Goal: Task Accomplishment & Management: Use online tool/utility

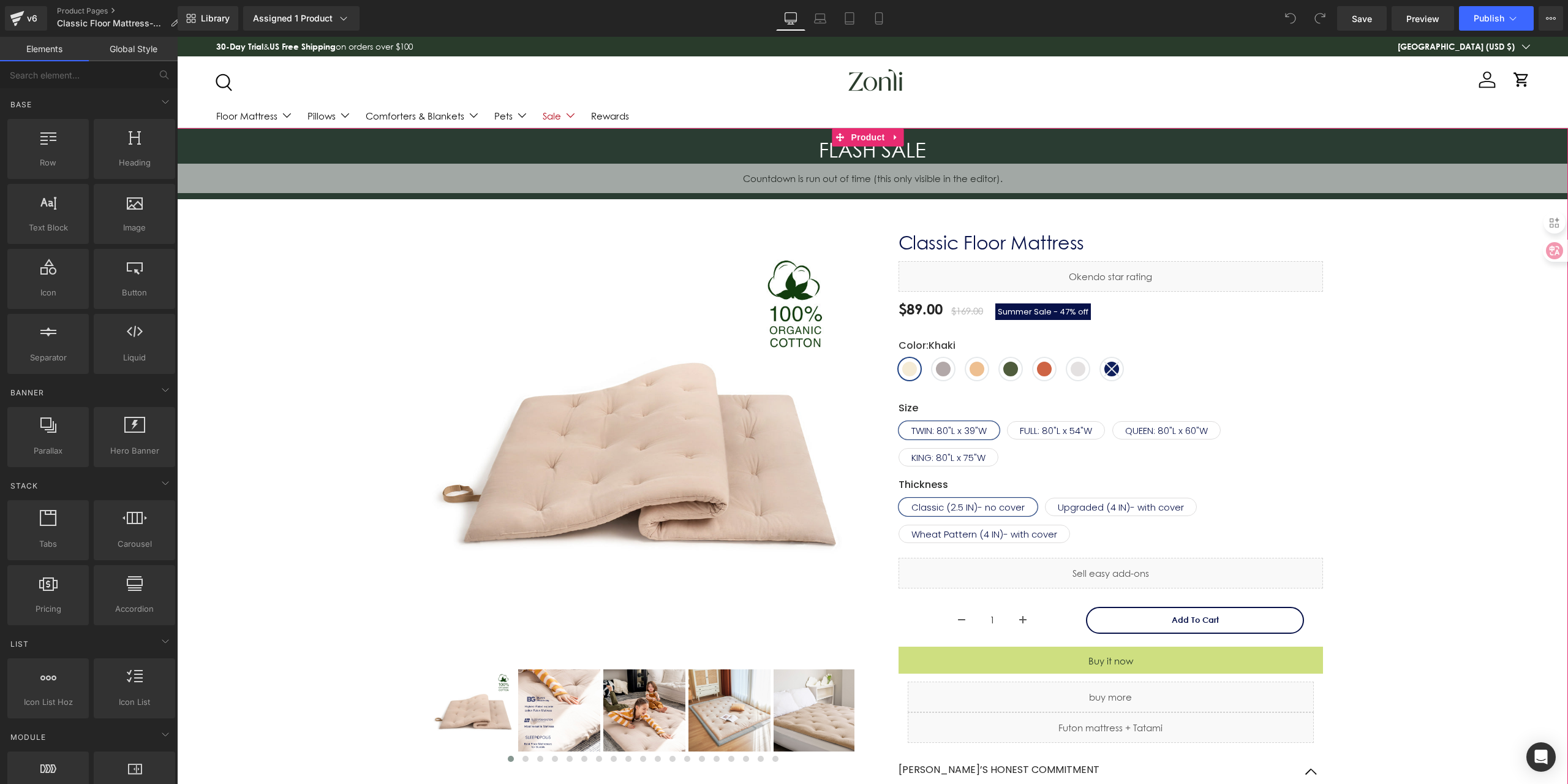
click at [1403, 317] on div "FLASH SALE Heading 00 Days 00 Hours 00 Minutes 00 Seconds Countdown Timer Row B…" at bounding box center [872, 638] width 1378 height 1021
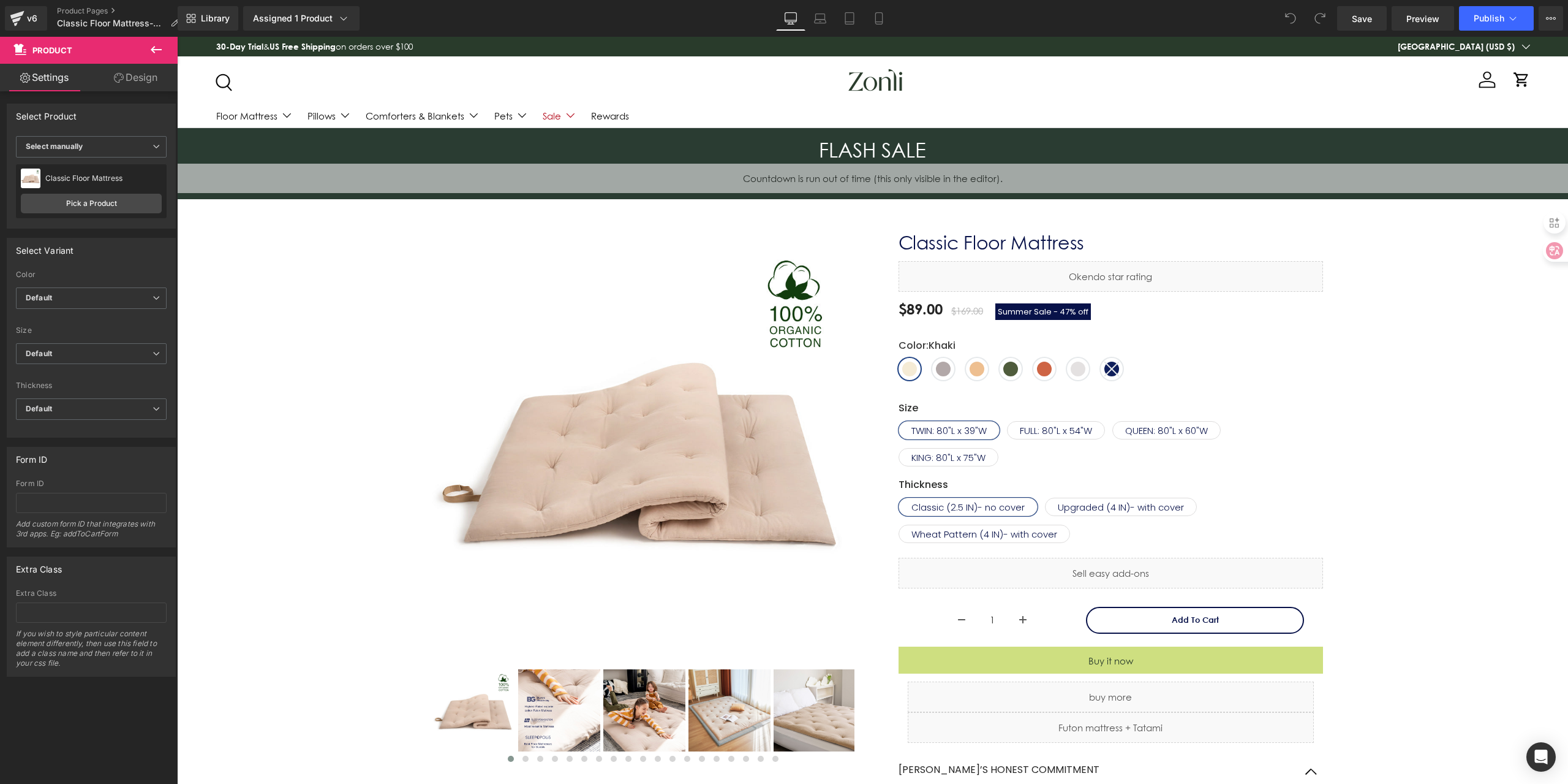
click at [1393, 305] on div "FLASH SALE Heading 00 Days 00 Hours 00 Minutes 00 Seconds Countdown Timer Row B…" at bounding box center [872, 638] width 1378 height 1021
click at [829, 161] on h3 "FLASH SALE" at bounding box center [872, 150] width 1391 height 26
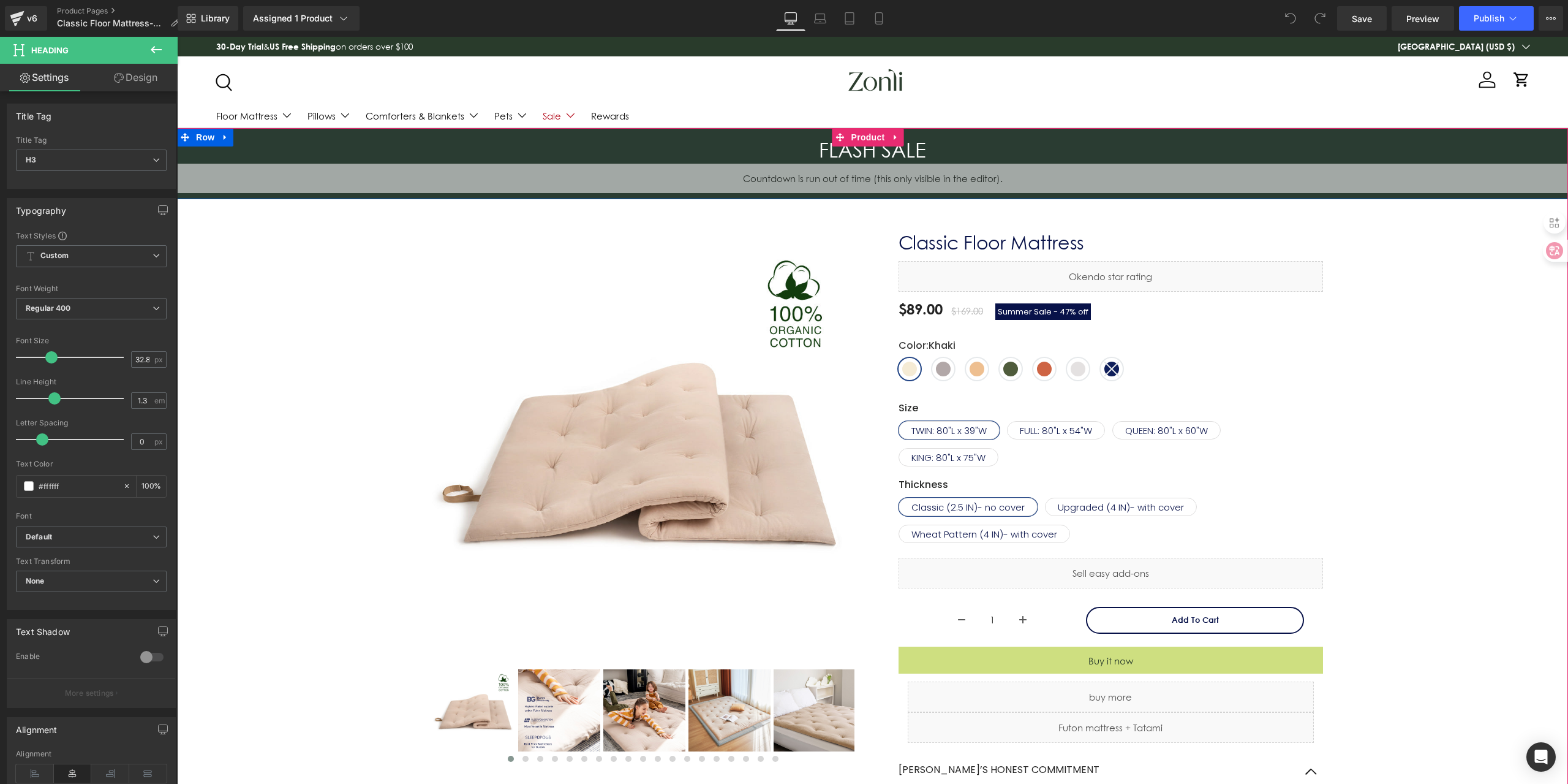
drag, startPoint x: 871, startPoint y: 153, endPoint x: 882, endPoint y: 147, distance: 12.5
click at [871, 152] on h3 "FLASH SALE" at bounding box center [872, 150] width 1391 height 26
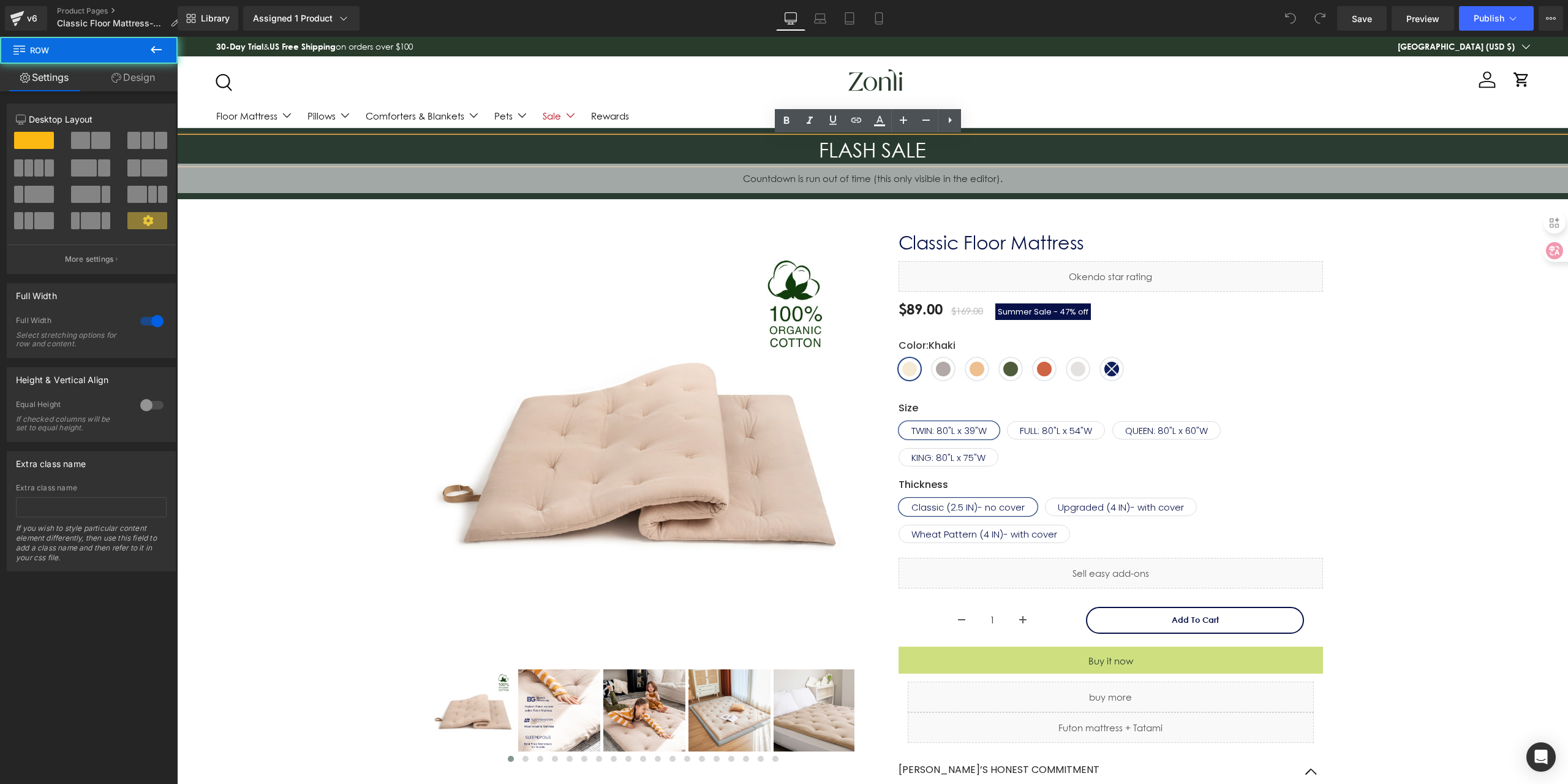
click at [906, 180] on div "FLASH SALE Heading 00 Days 00 Hours 00 Minutes 00 Seconds Countdown Timer Row" at bounding box center [872, 164] width 1391 height 71
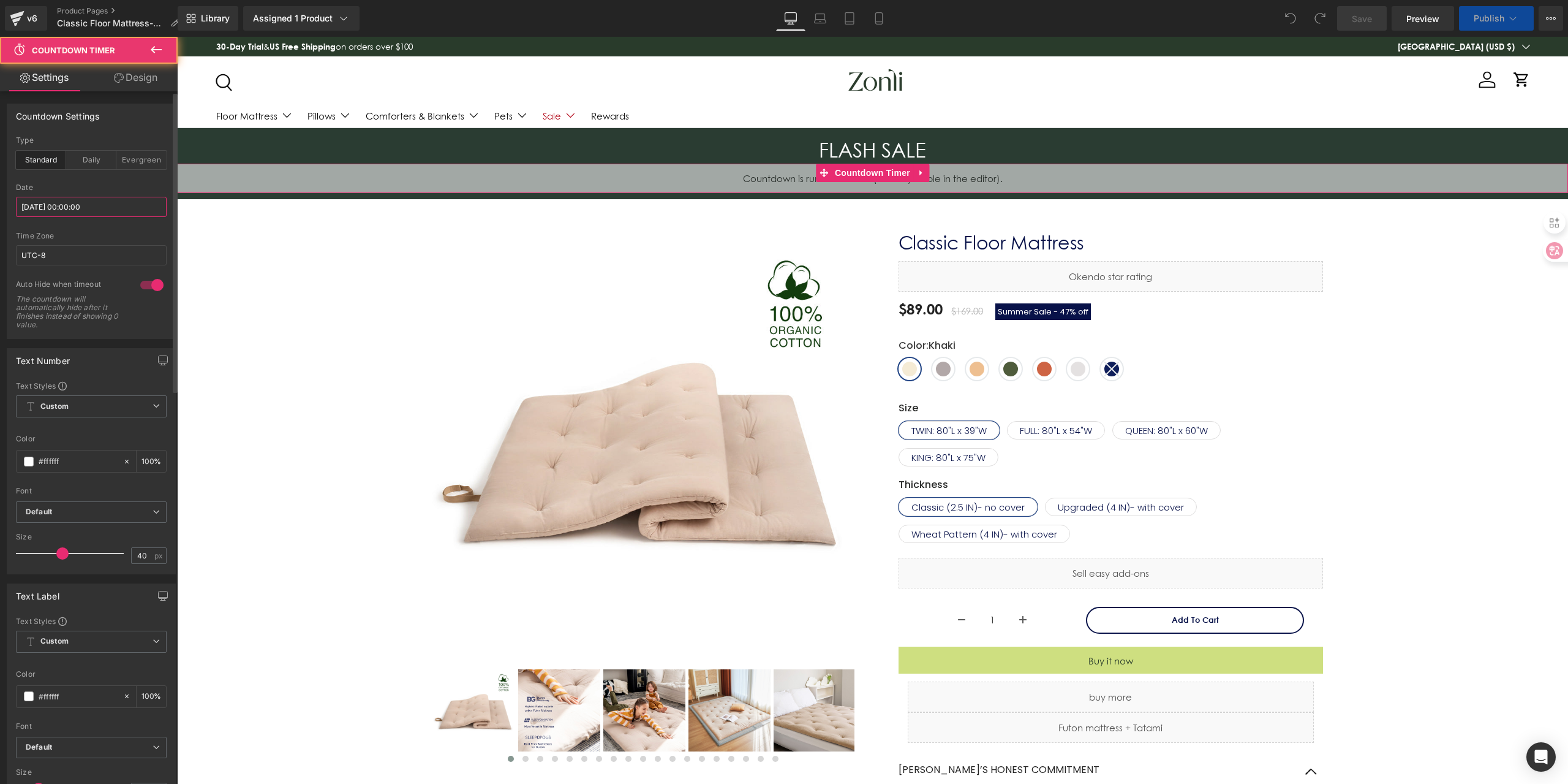
click at [115, 210] on input "[DATE] 00:00:00" at bounding box center [91, 207] width 150 height 20
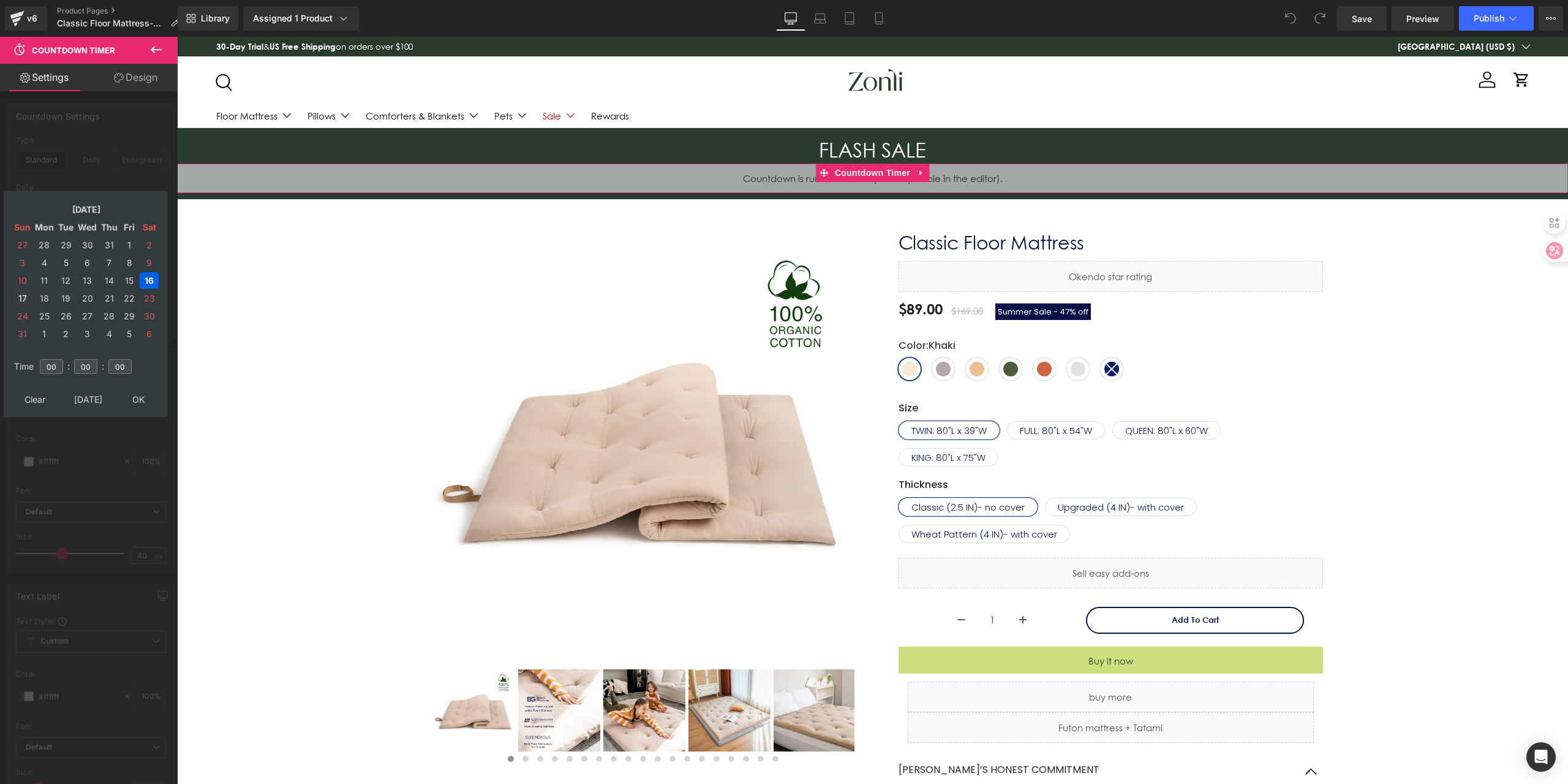
click at [22, 301] on td "17" at bounding box center [22, 297] width 19 height 16
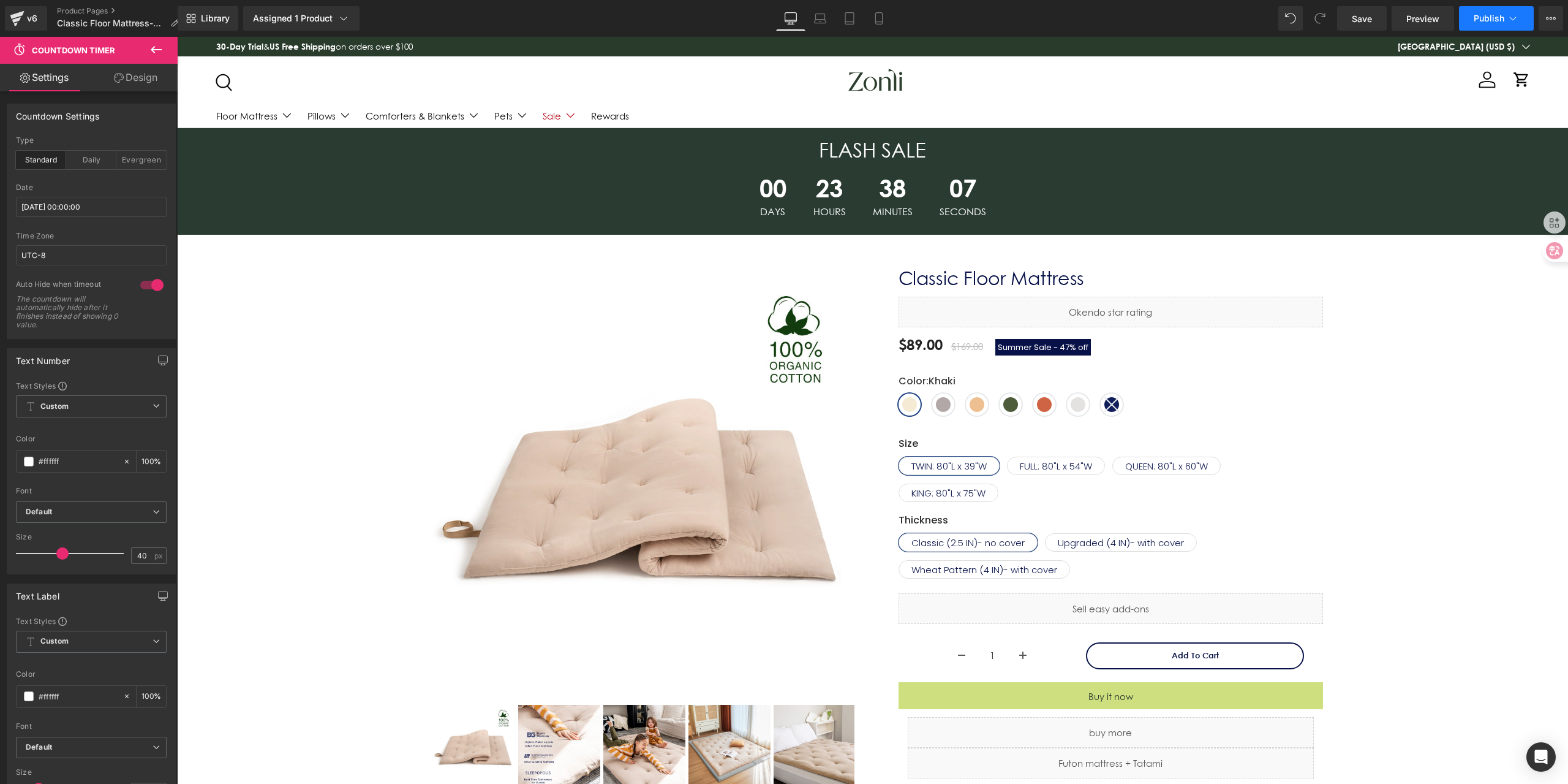
click at [1480, 29] on button "Publish" at bounding box center [1496, 19] width 75 height 24
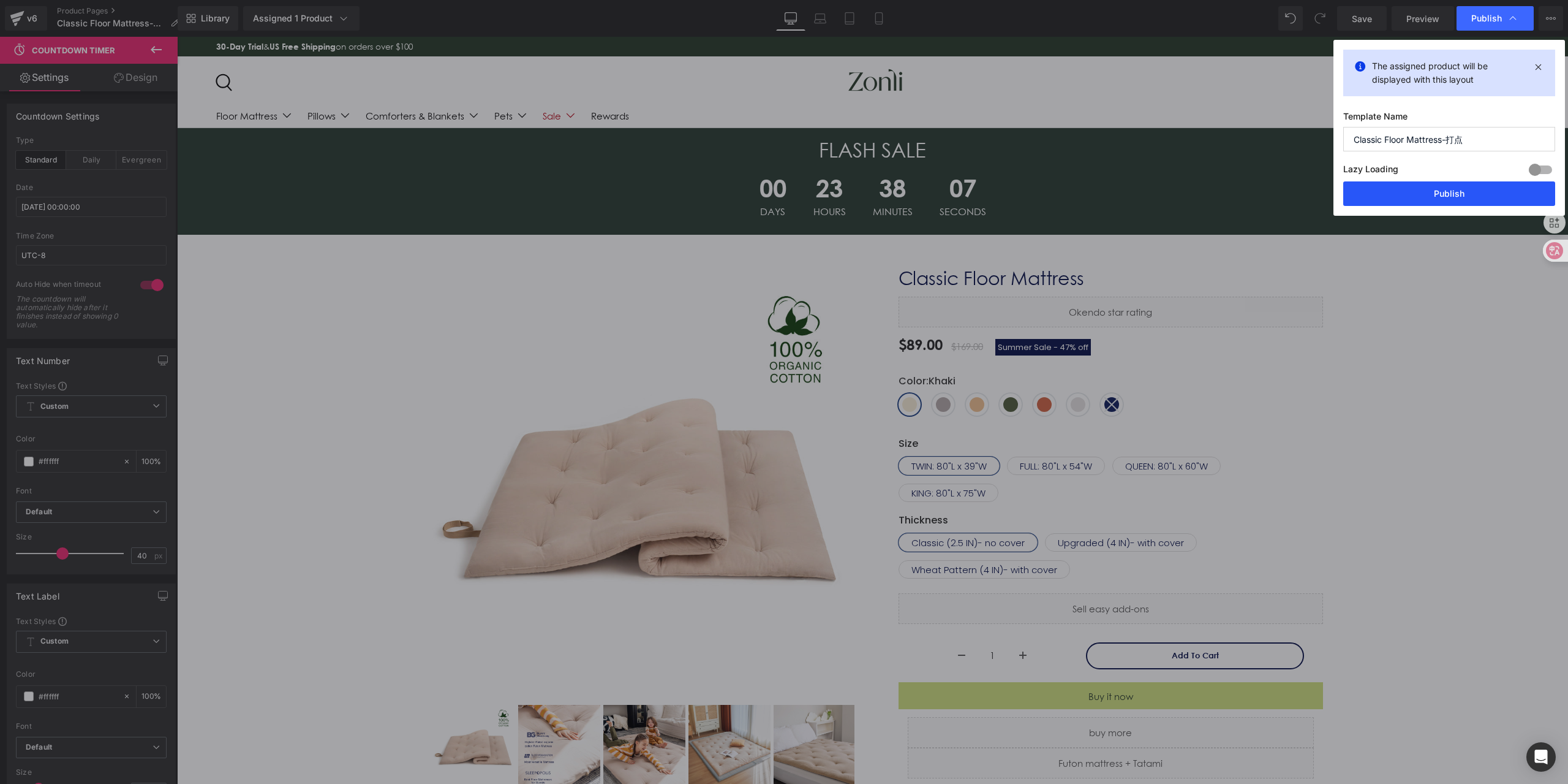
click at [1430, 198] on button "Publish" at bounding box center [1449, 193] width 212 height 24
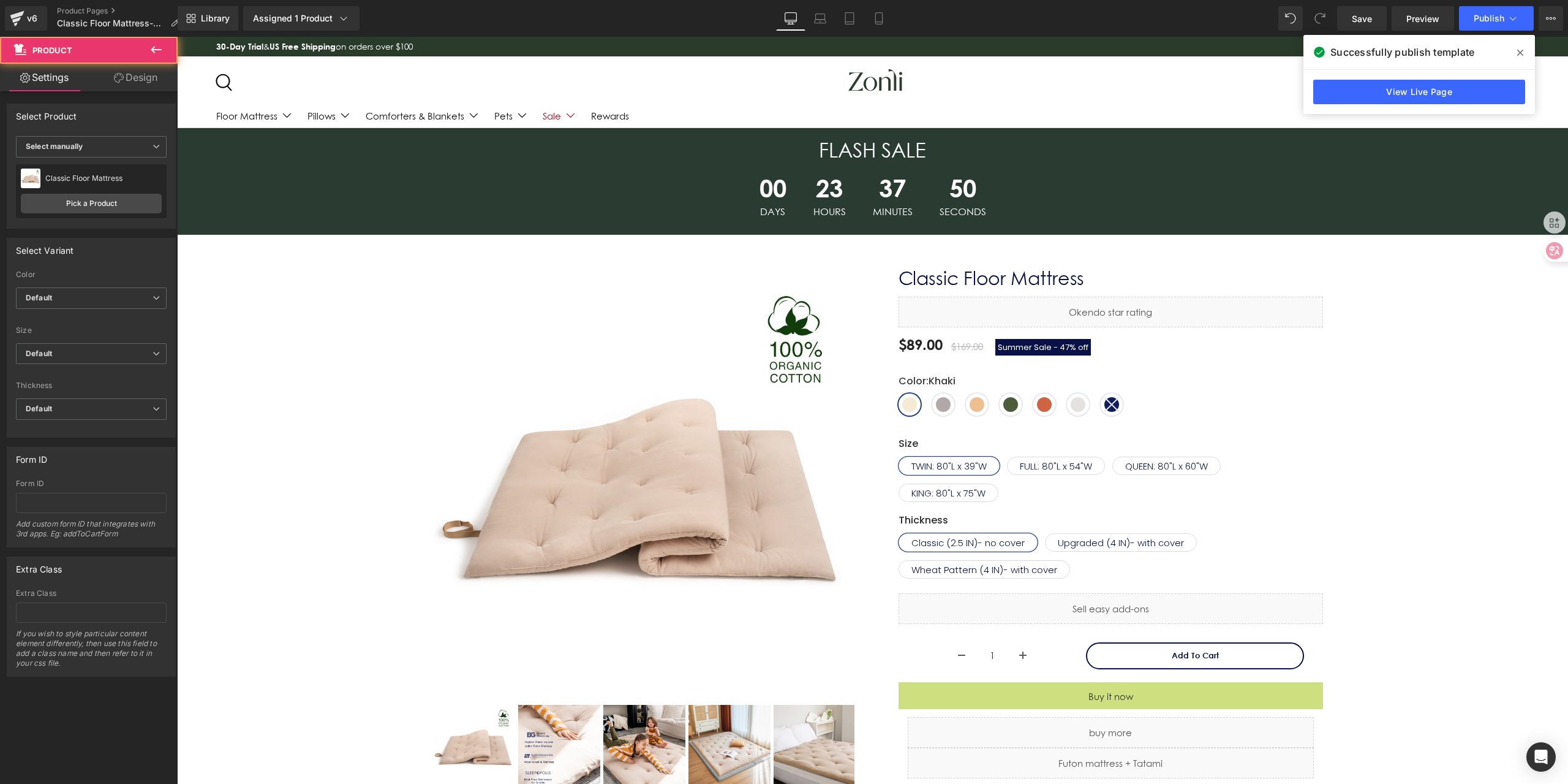
click at [1431, 395] on div "FLASH SALE Heading 00 Days 23 Hours 37 Minutes 50 Seconds Countdown Timer Row B…" at bounding box center [872, 656] width 1378 height 1057
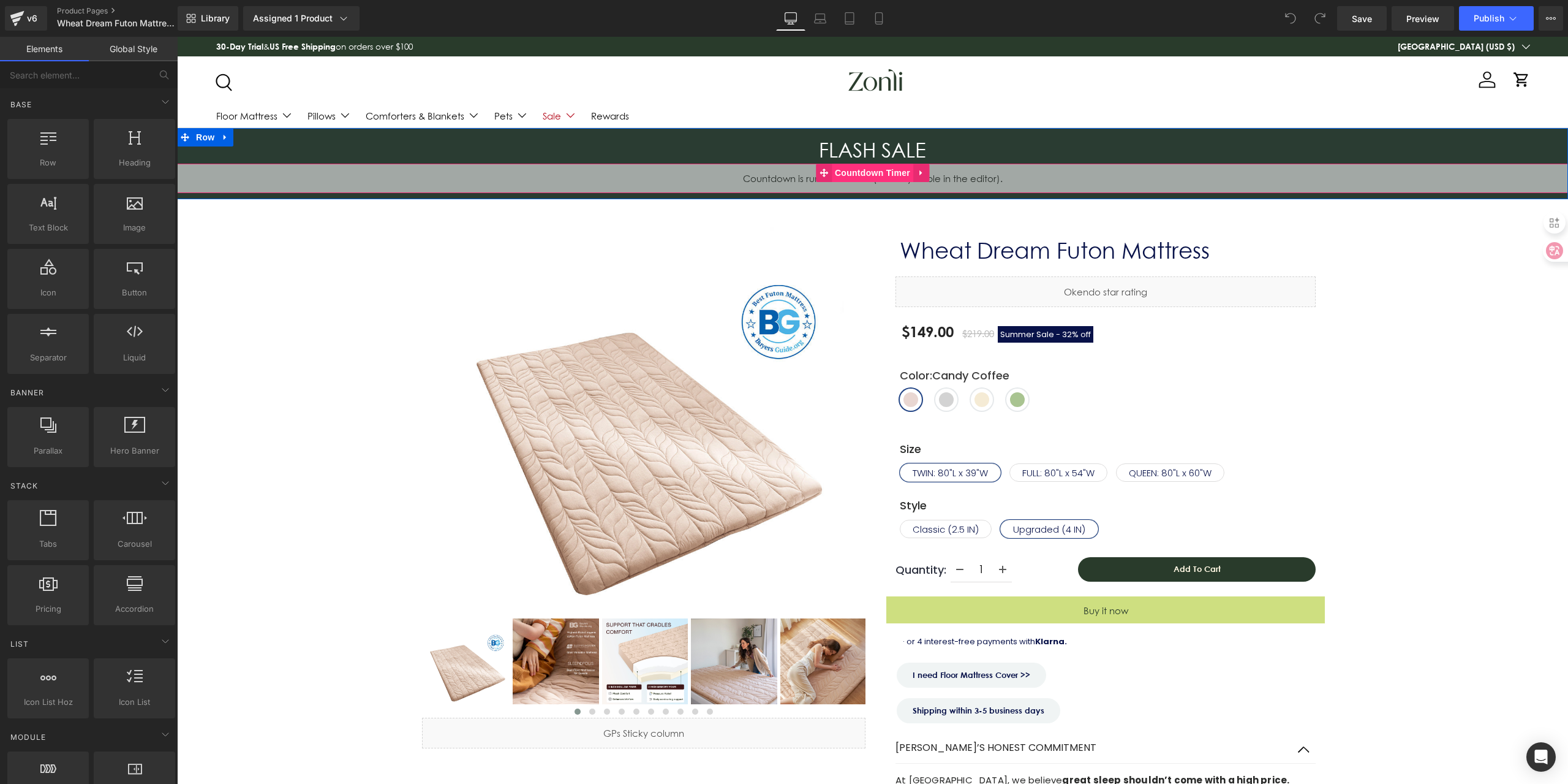
click at [869, 172] on span "Countdown Timer" at bounding box center [872, 173] width 81 height 19
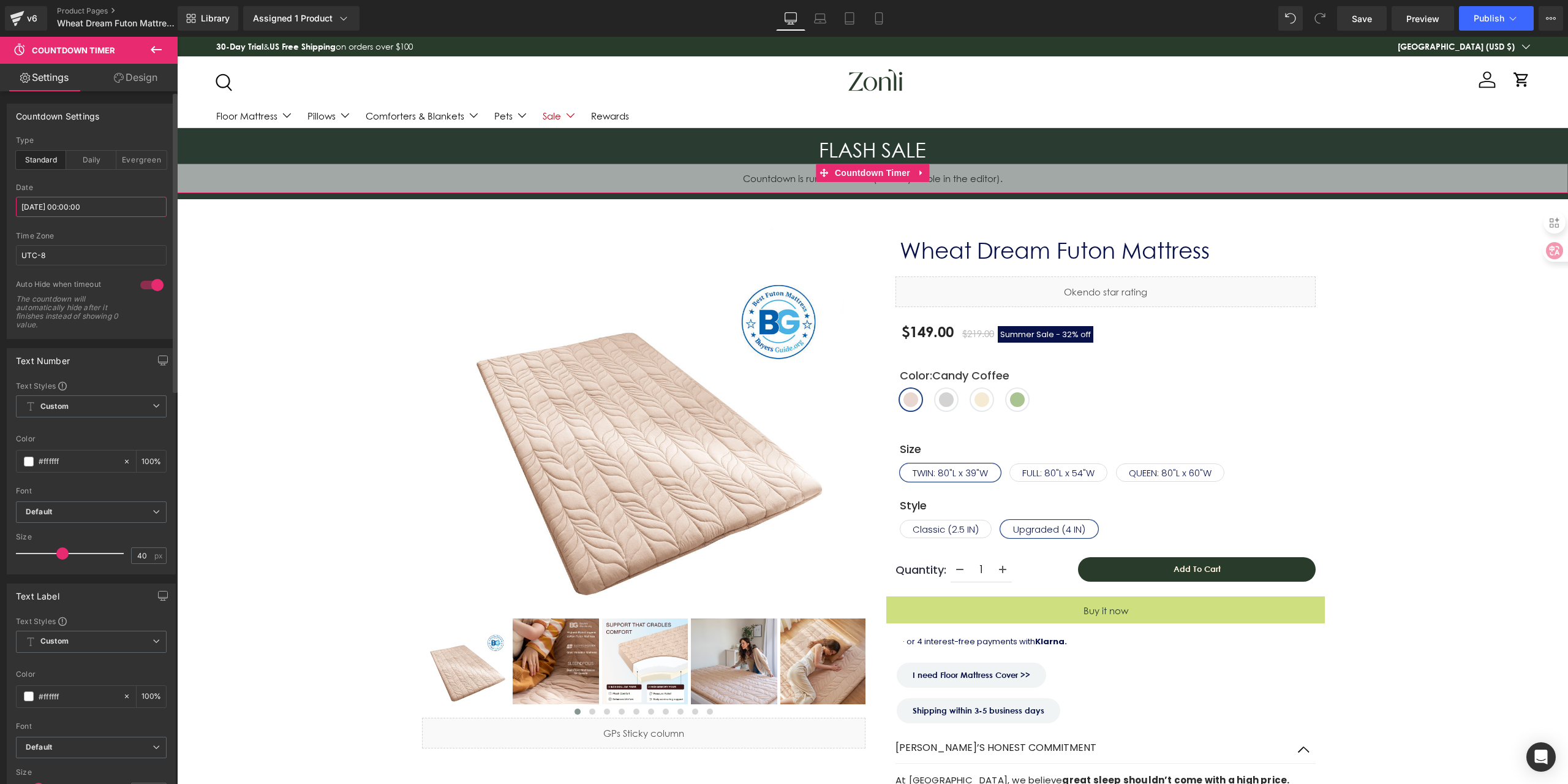
click at [123, 198] on input "[DATE] 00:00:00" at bounding box center [91, 207] width 150 height 20
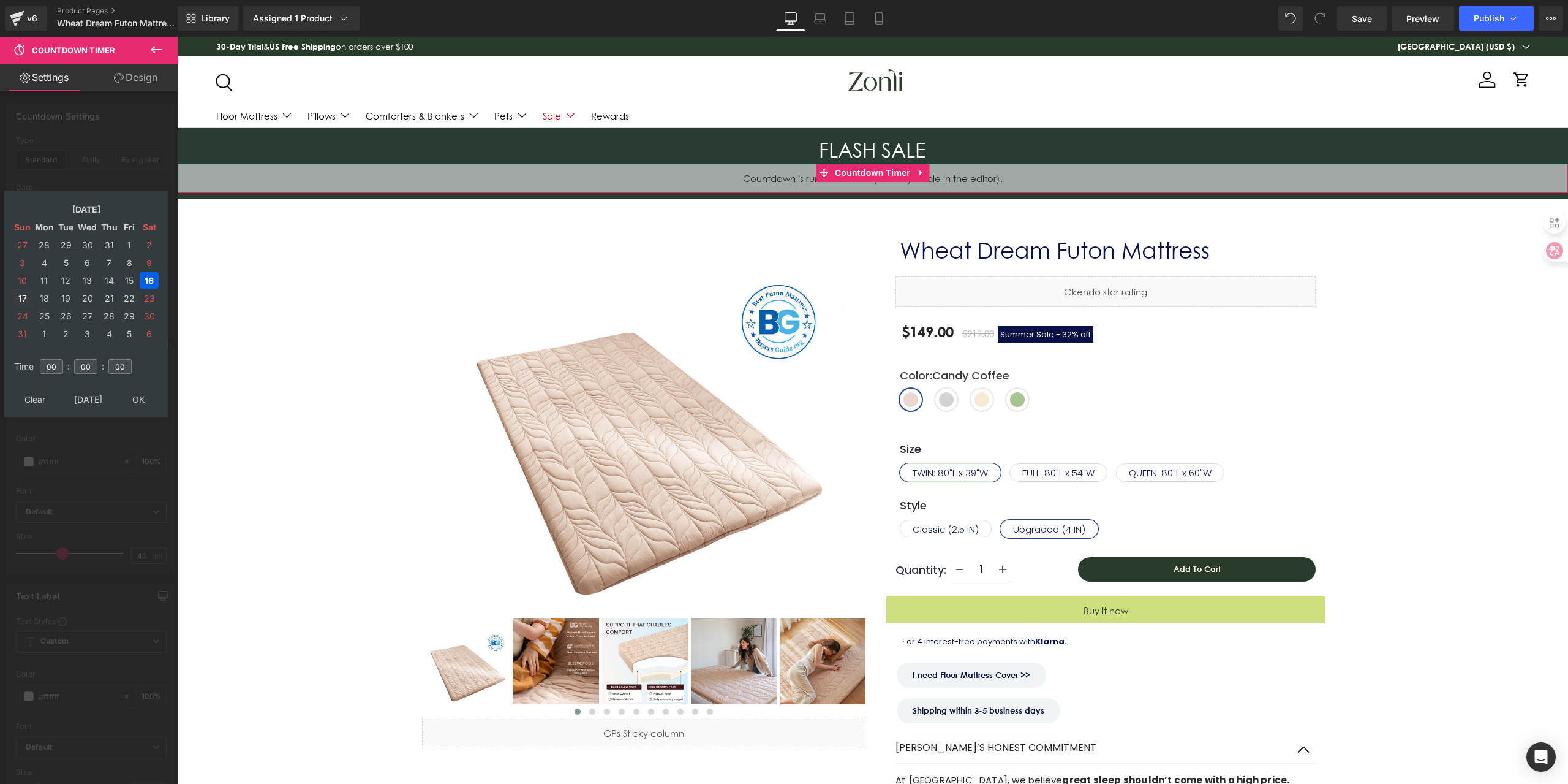
click at [21, 304] on td "17" at bounding box center [22, 297] width 19 height 16
drag, startPoint x: 136, startPoint y: 395, endPoint x: 155, endPoint y: 382, distance: 23.0
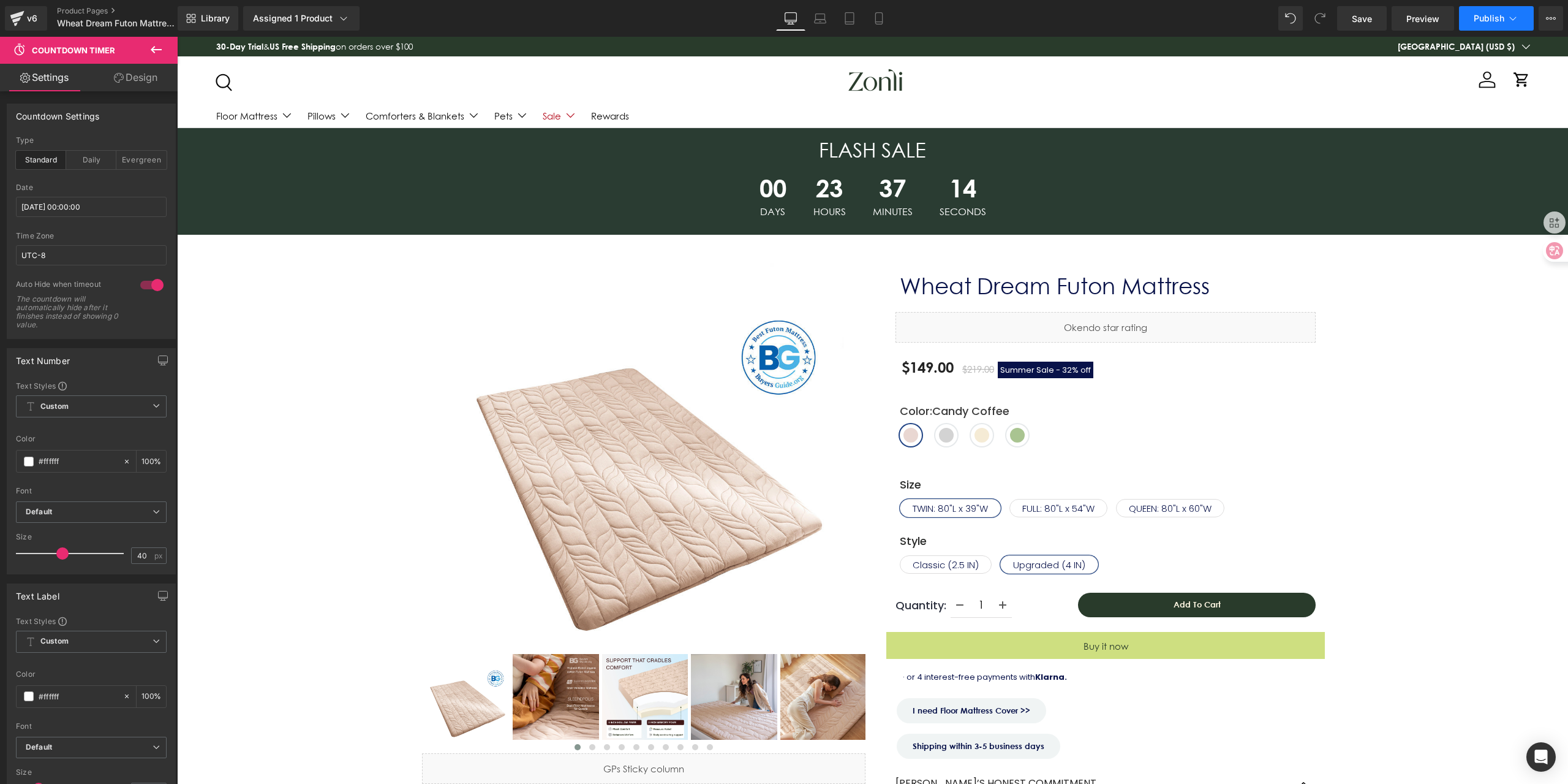
click at [1501, 16] on span "Publish" at bounding box center [1488, 19] width 31 height 10
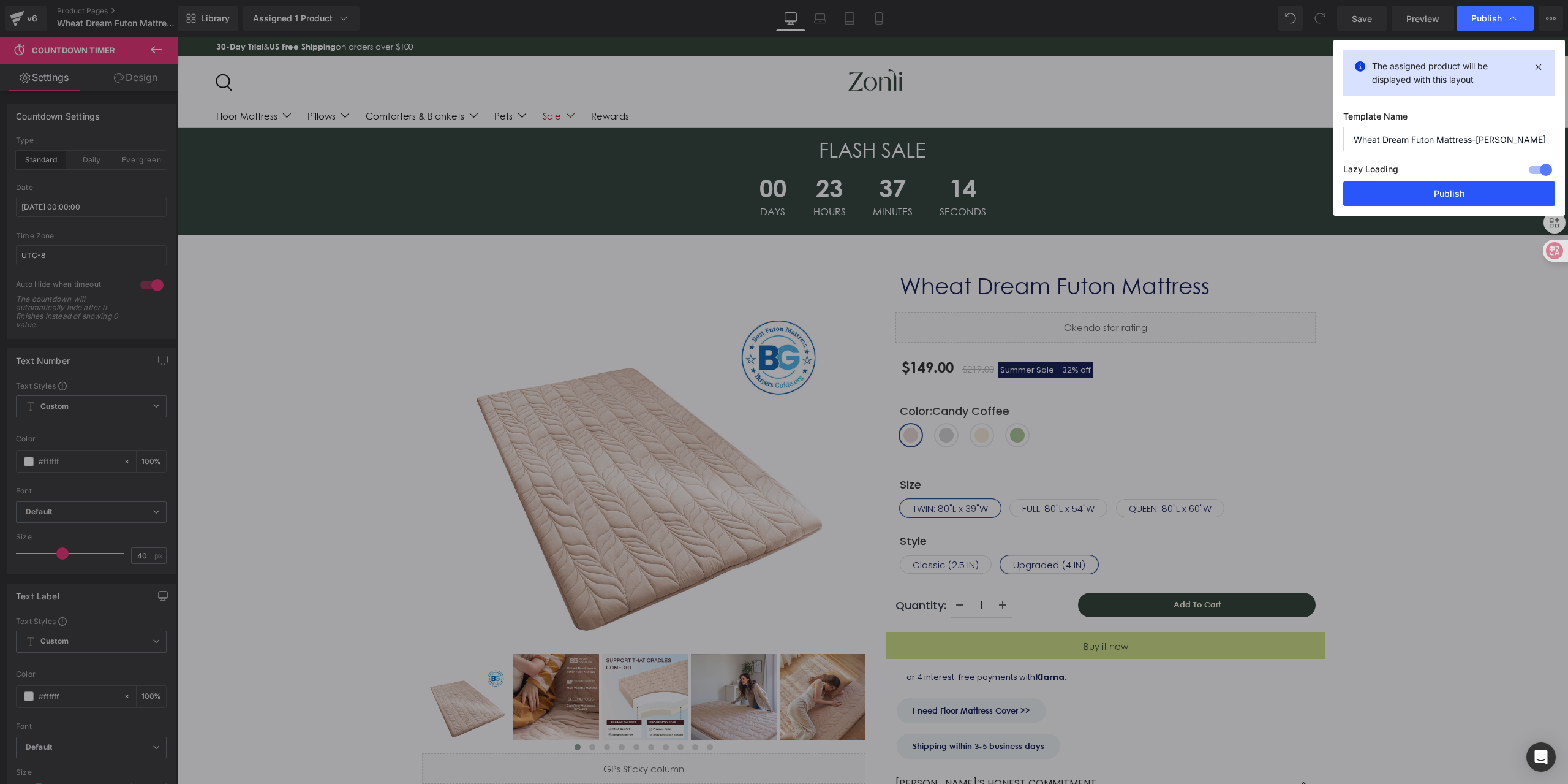
click at [1420, 202] on button "Publish" at bounding box center [1449, 193] width 212 height 24
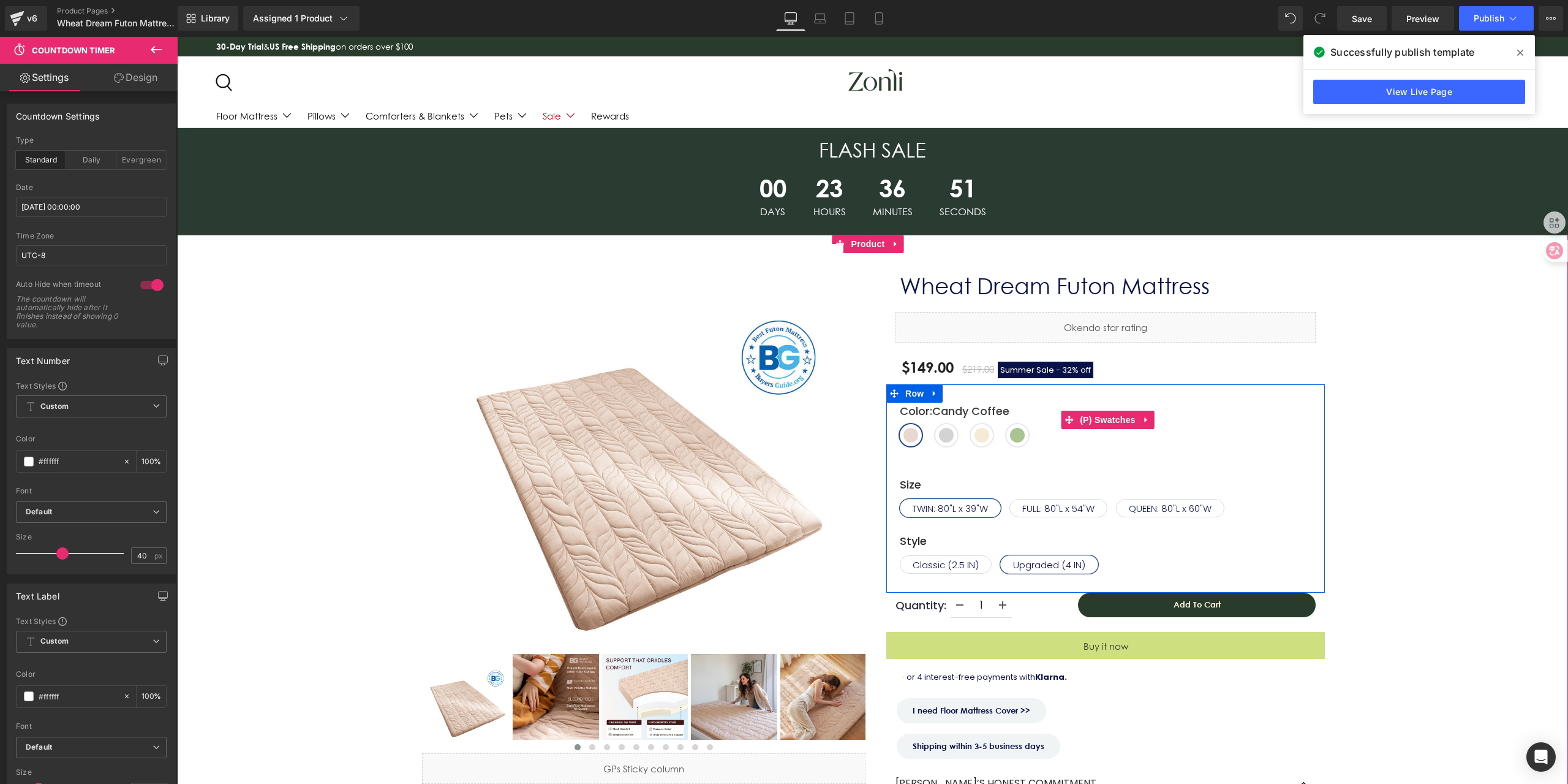
drag, startPoint x: 1074, startPoint y: 445, endPoint x: 1098, endPoint y: 439, distance: 24.7
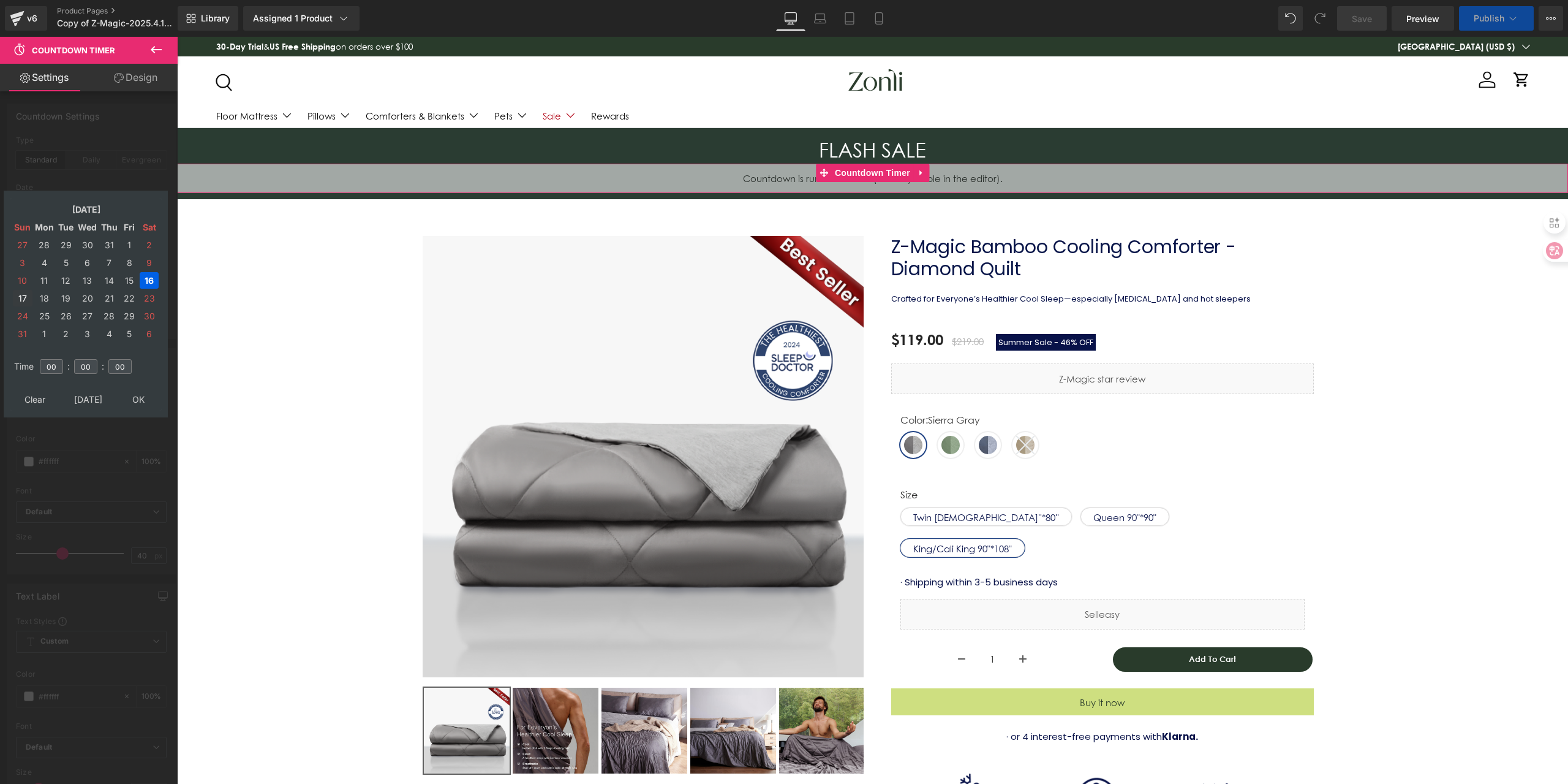
click at [19, 301] on td "17" at bounding box center [22, 297] width 19 height 16
type input "[DATE] 00:00:00"
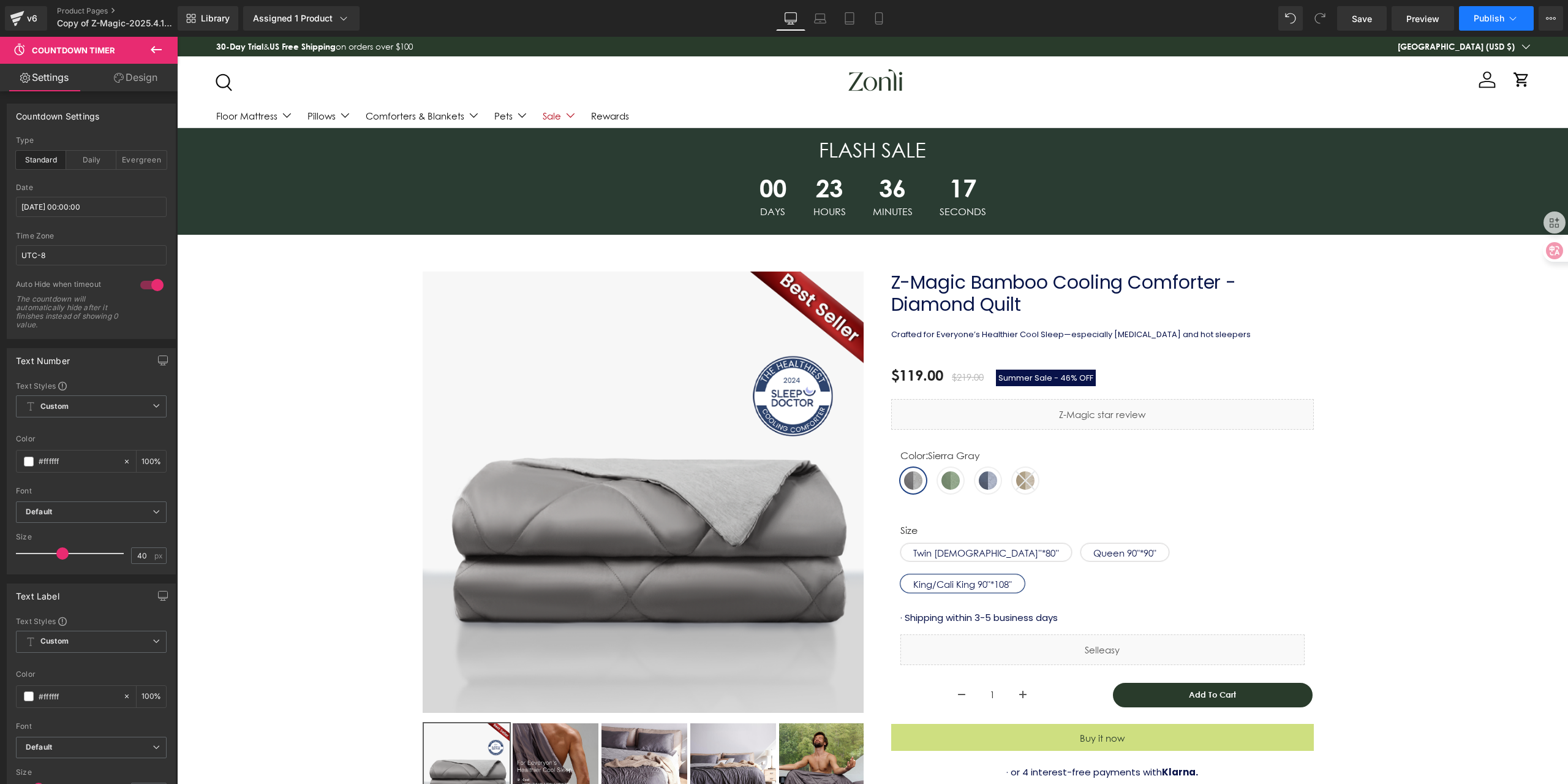
click at [1482, 9] on button "Publish" at bounding box center [1496, 19] width 75 height 24
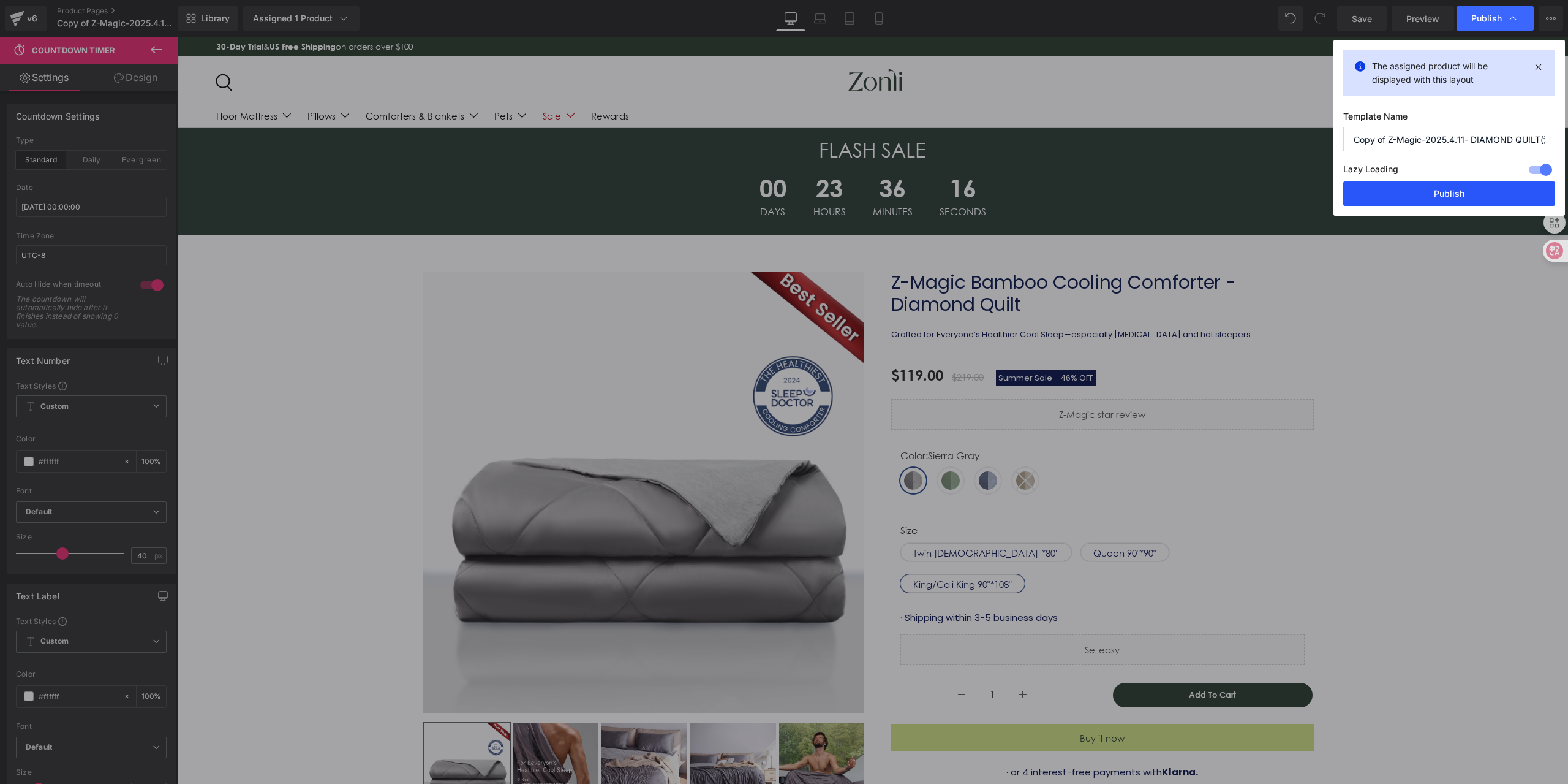
click at [1417, 193] on button "Publish" at bounding box center [1449, 193] width 212 height 24
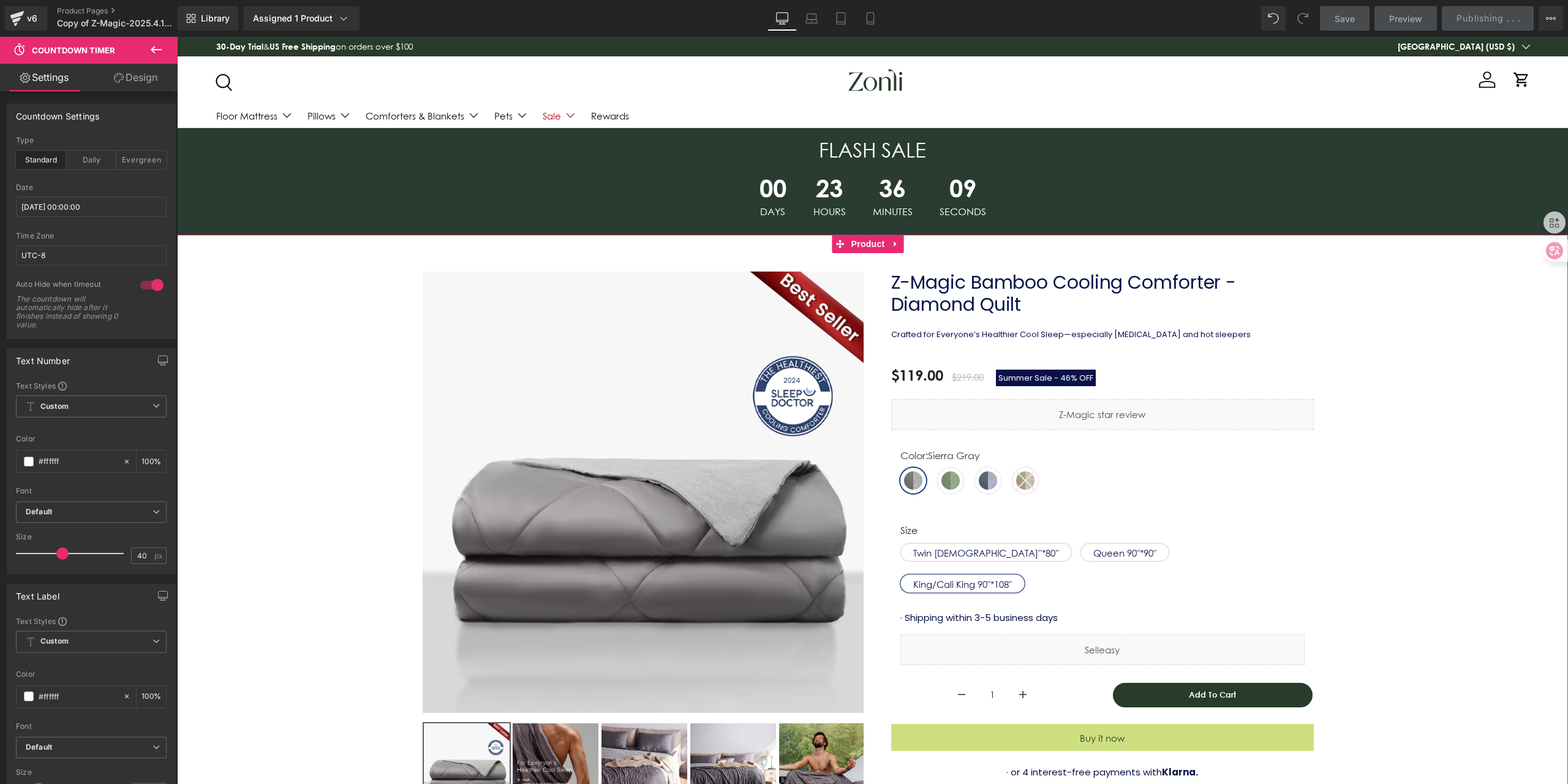
click at [1446, 343] on div "Sale Off (P) Image ‹ ›" at bounding box center [872, 751] width 1378 height 997
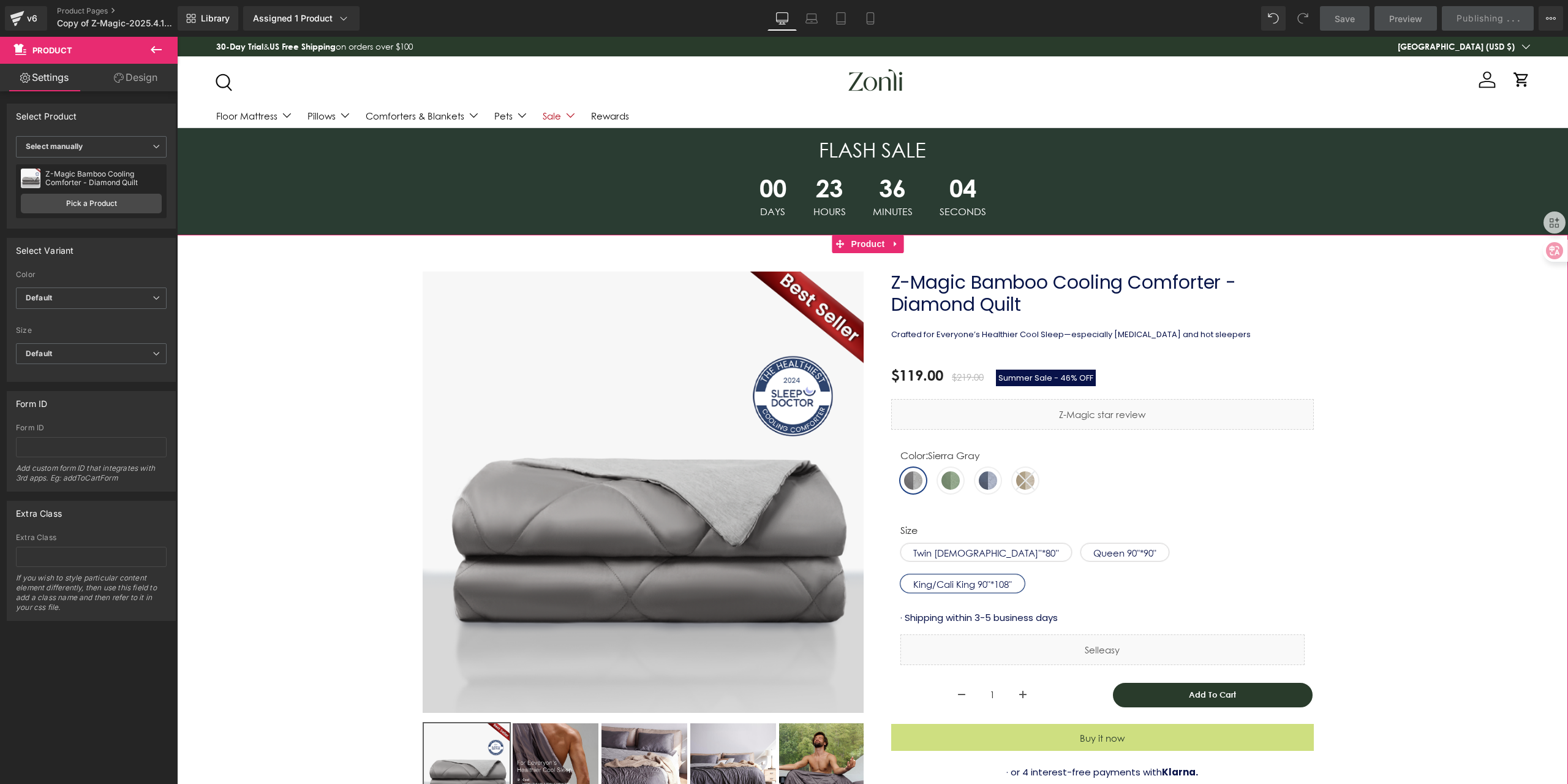
click at [1425, 429] on div "Sale Off (P) Image ‹ ›" at bounding box center [872, 751] width 1378 height 997
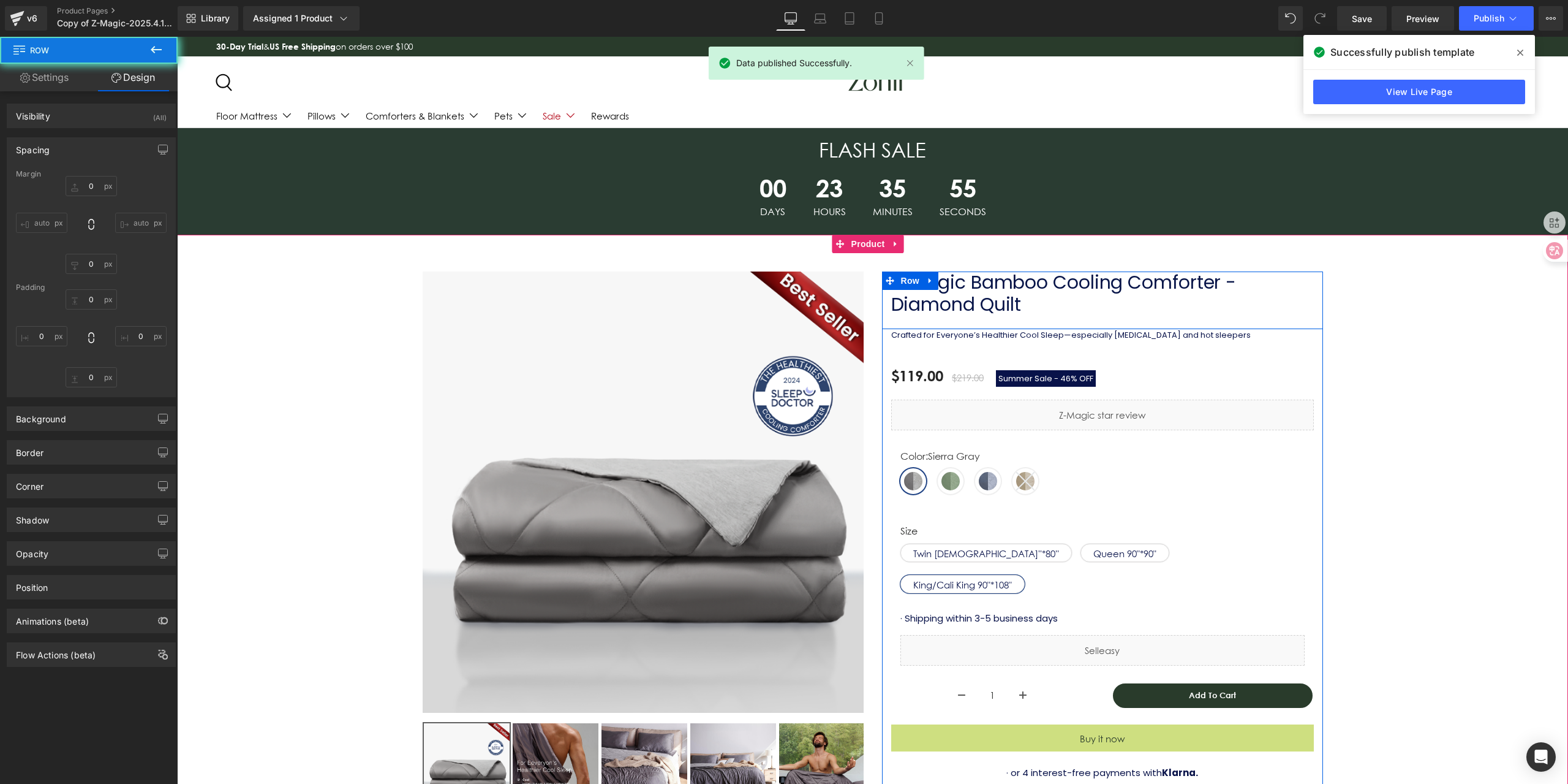
type input "0"
type input "11"
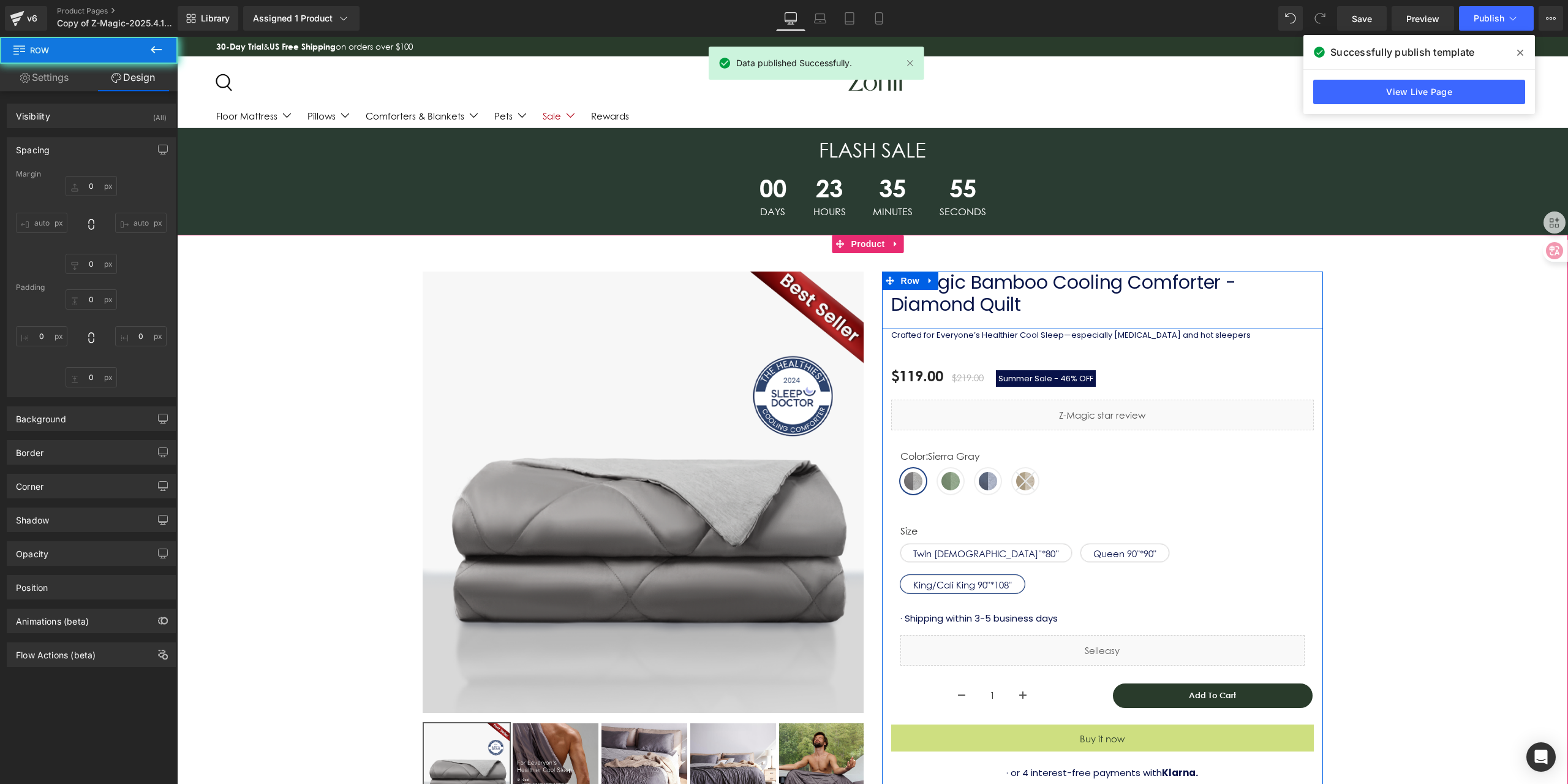
type input "0"
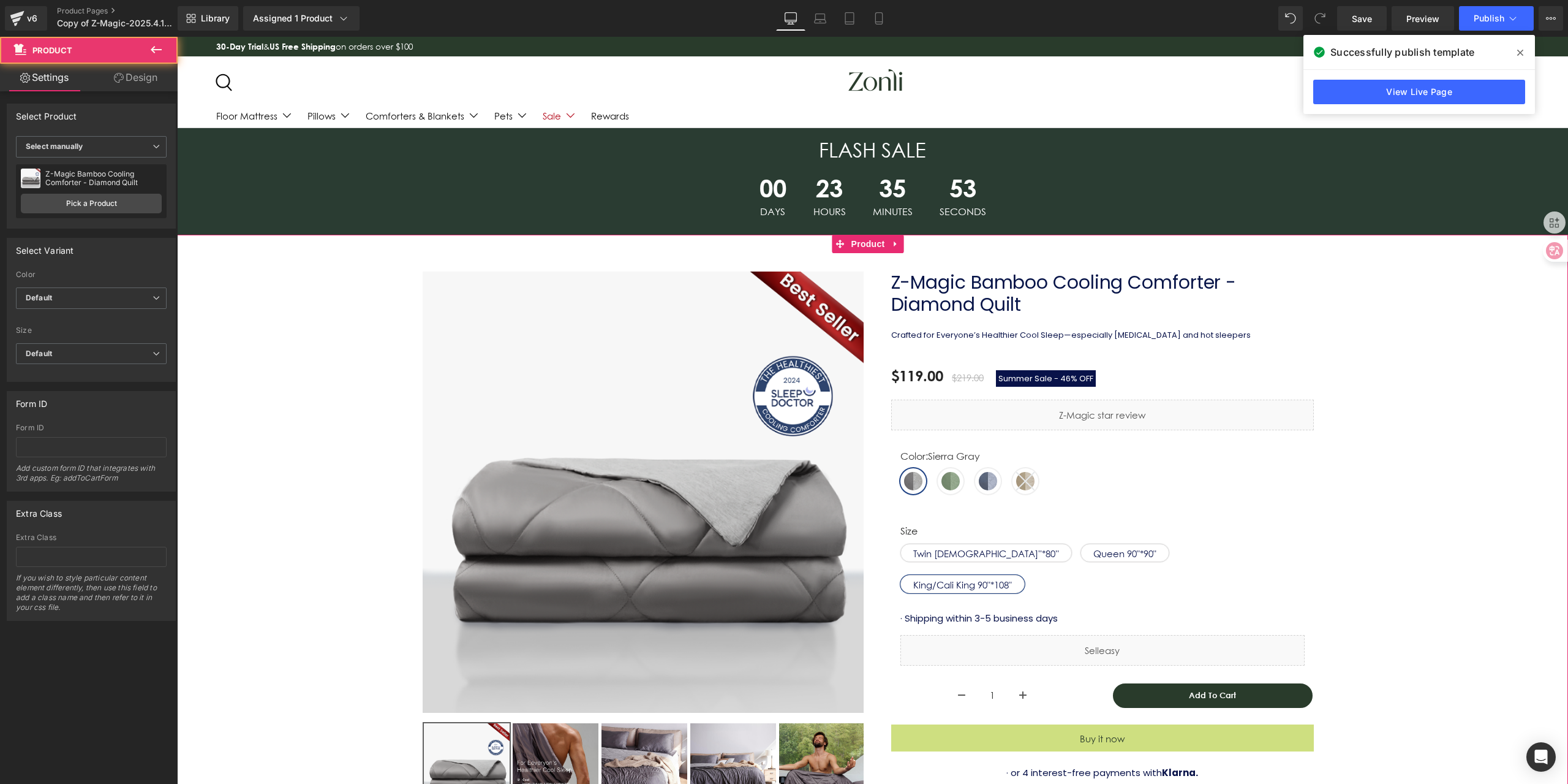
click at [1484, 345] on div "Sale Off (P) Image ‹ ›" at bounding box center [872, 752] width 1378 height 997
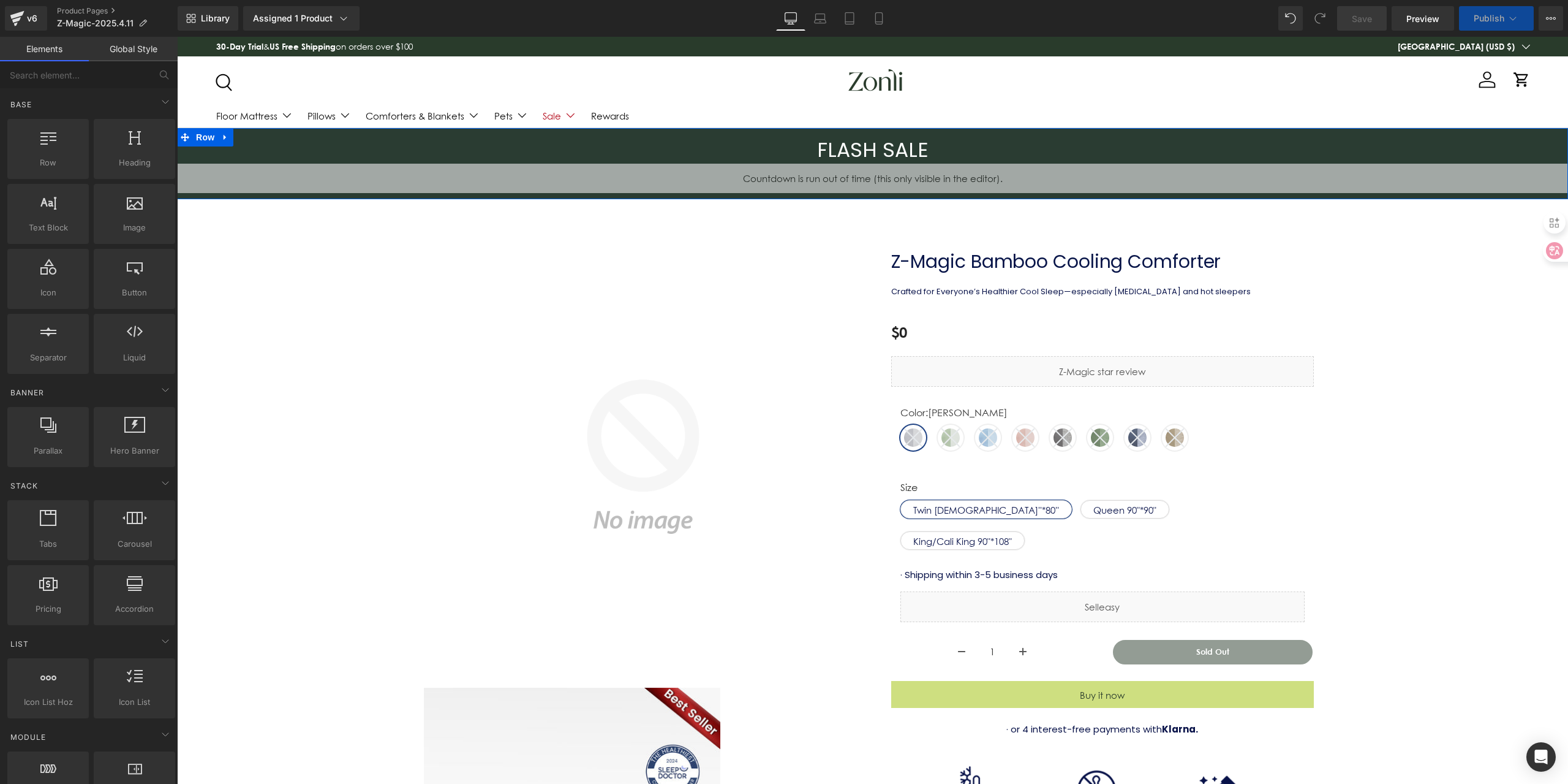
click at [859, 180] on span "Countdown Timer" at bounding box center [873, 173] width 66 height 15
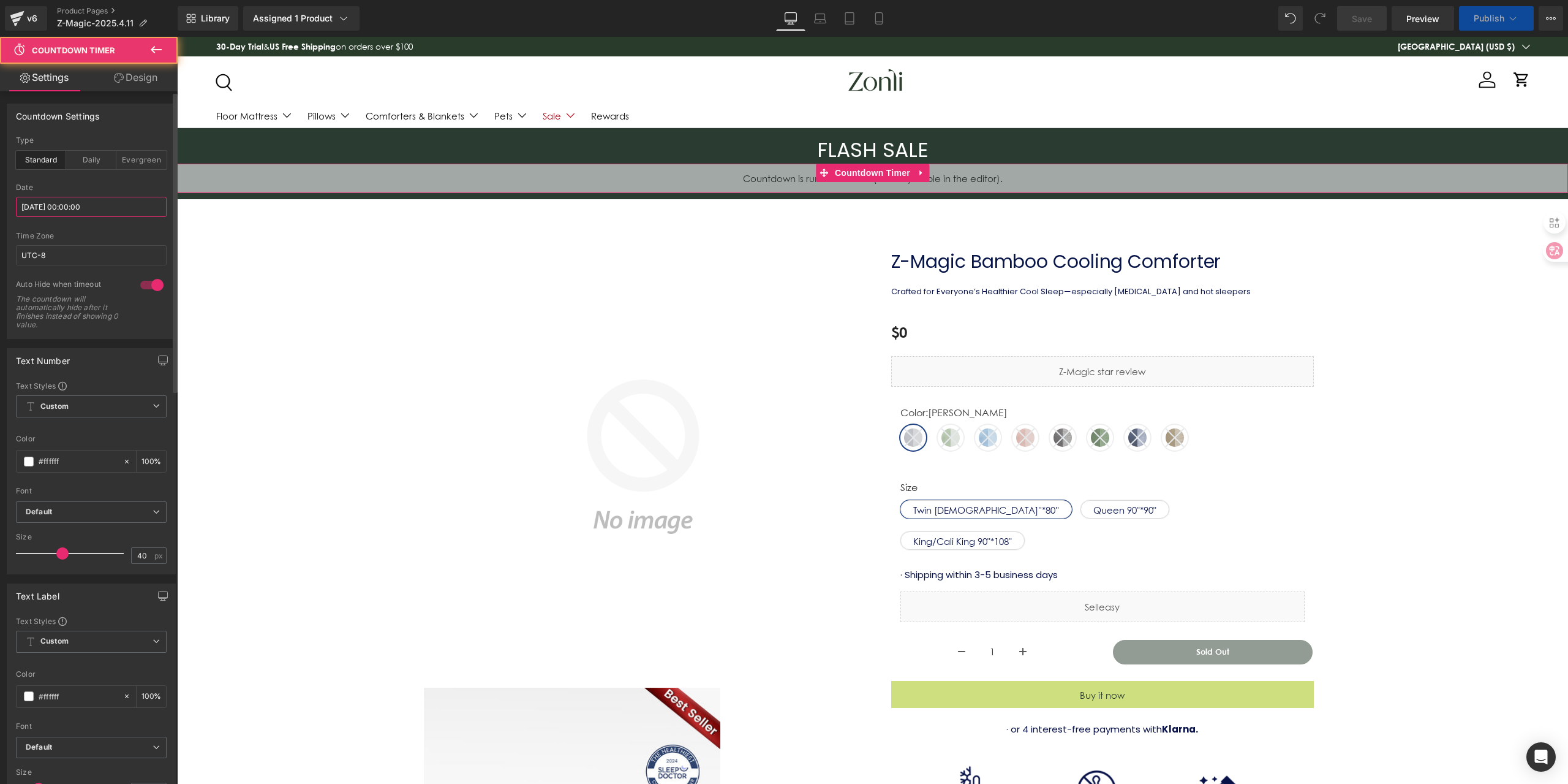
click at [127, 210] on input "[DATE] 00:00:00" at bounding box center [91, 207] width 150 height 20
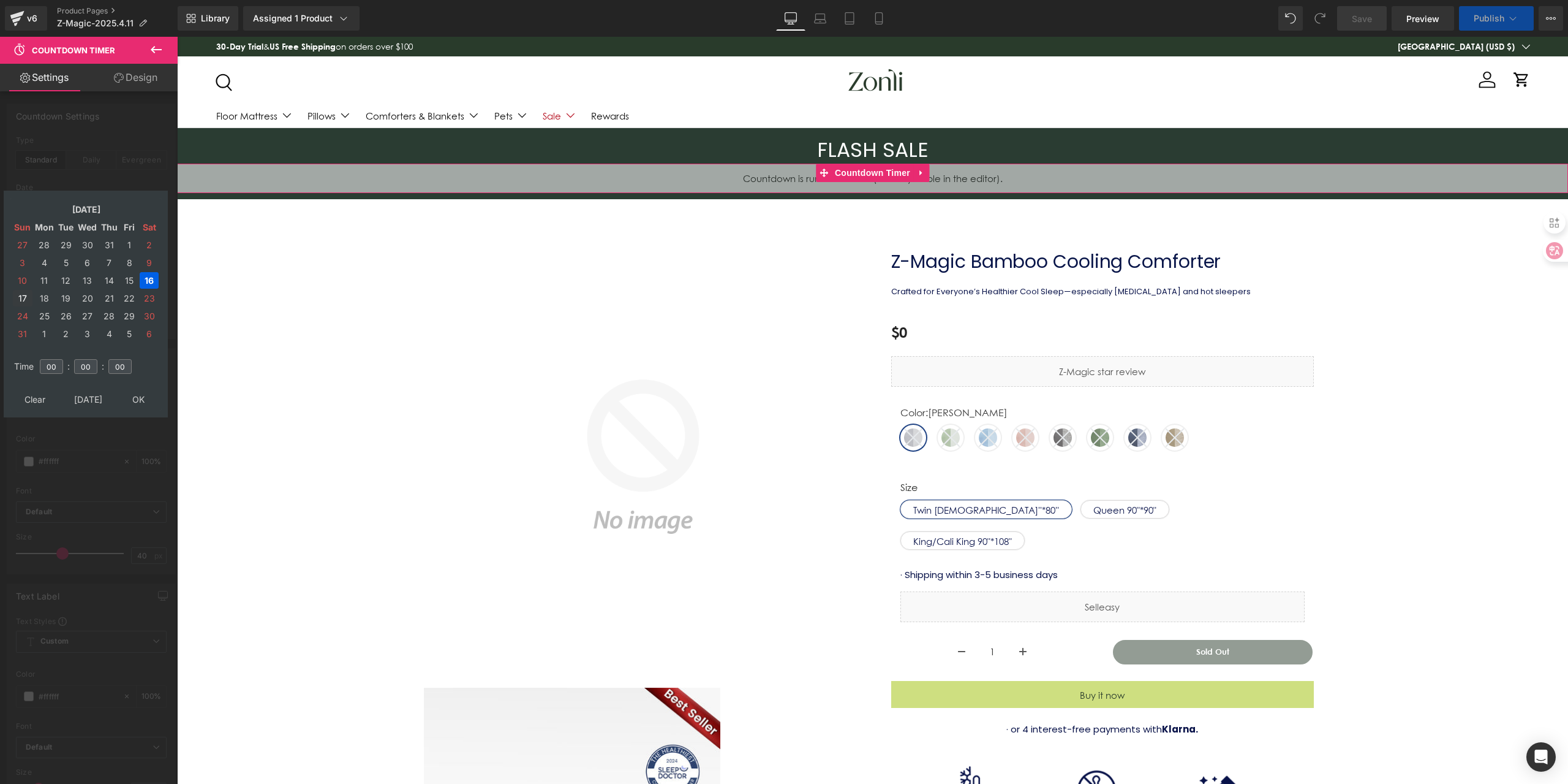
click at [20, 293] on td "17" at bounding box center [22, 297] width 19 height 16
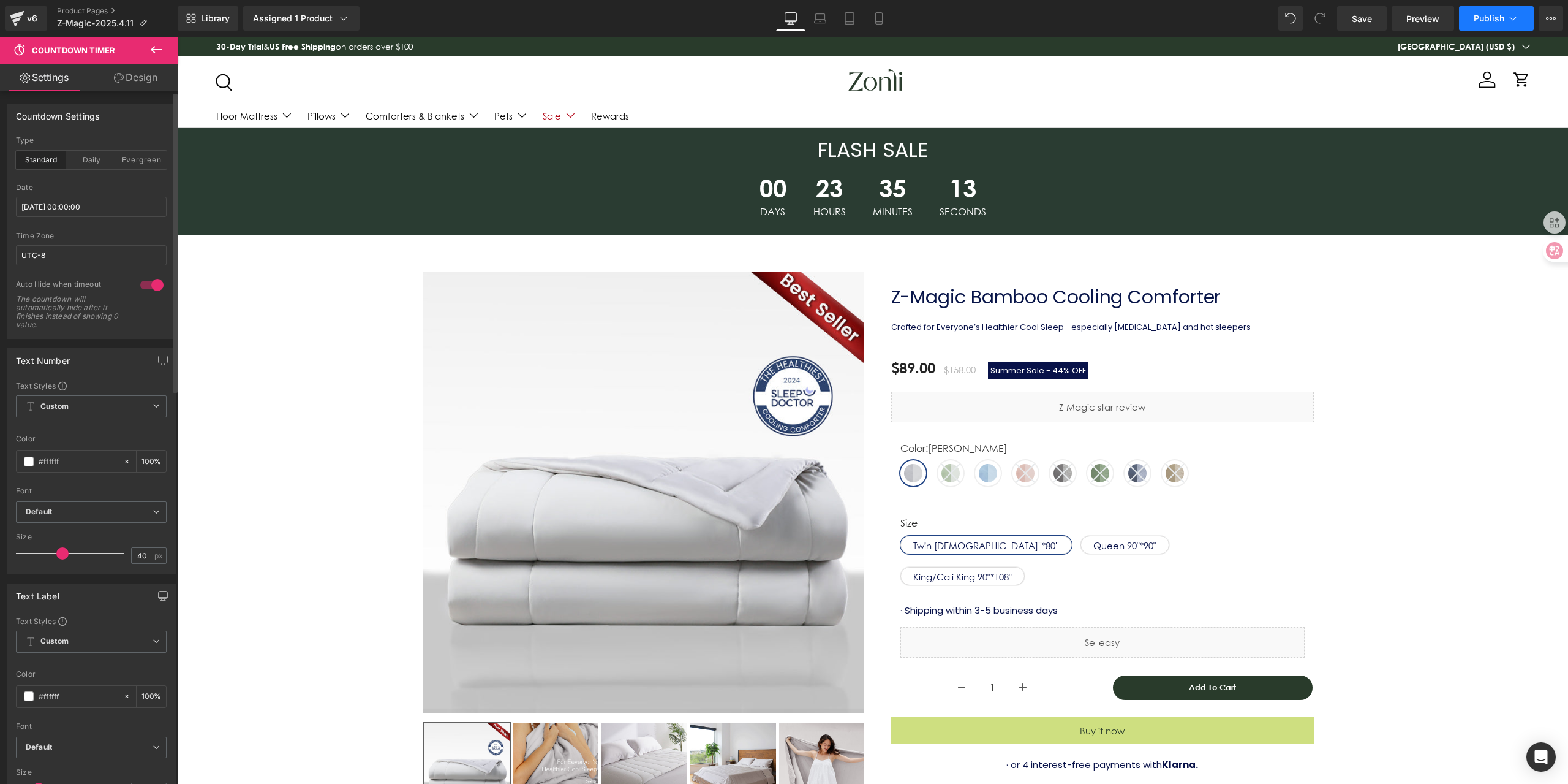
click at [1484, 14] on span "Publish" at bounding box center [1488, 19] width 31 height 10
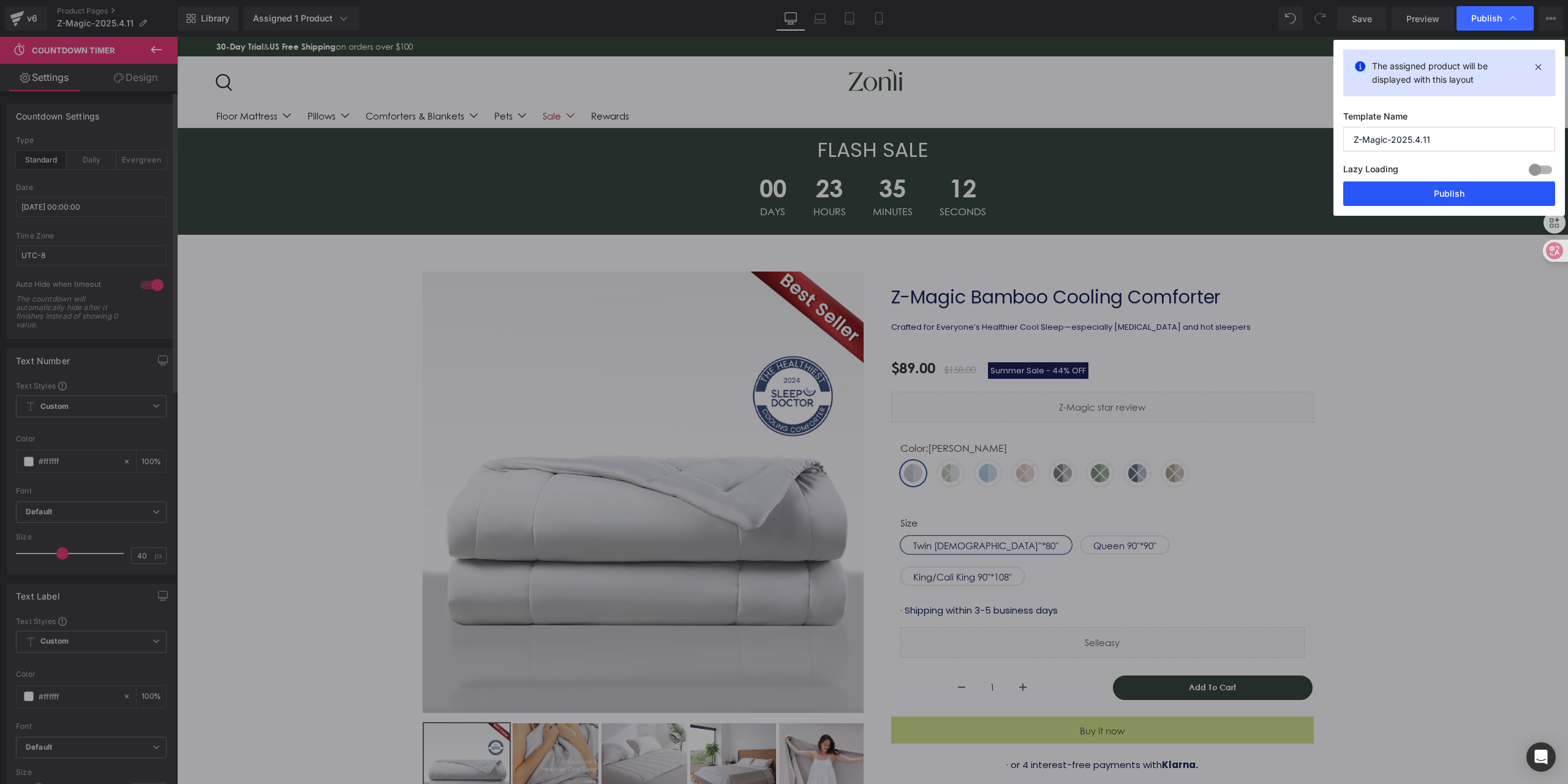
drag, startPoint x: 1430, startPoint y: 189, endPoint x: 558, endPoint y: 746, distance: 1034.7
click at [1430, 189] on button "Publish" at bounding box center [1449, 193] width 212 height 24
